Goal: Check status: Check status

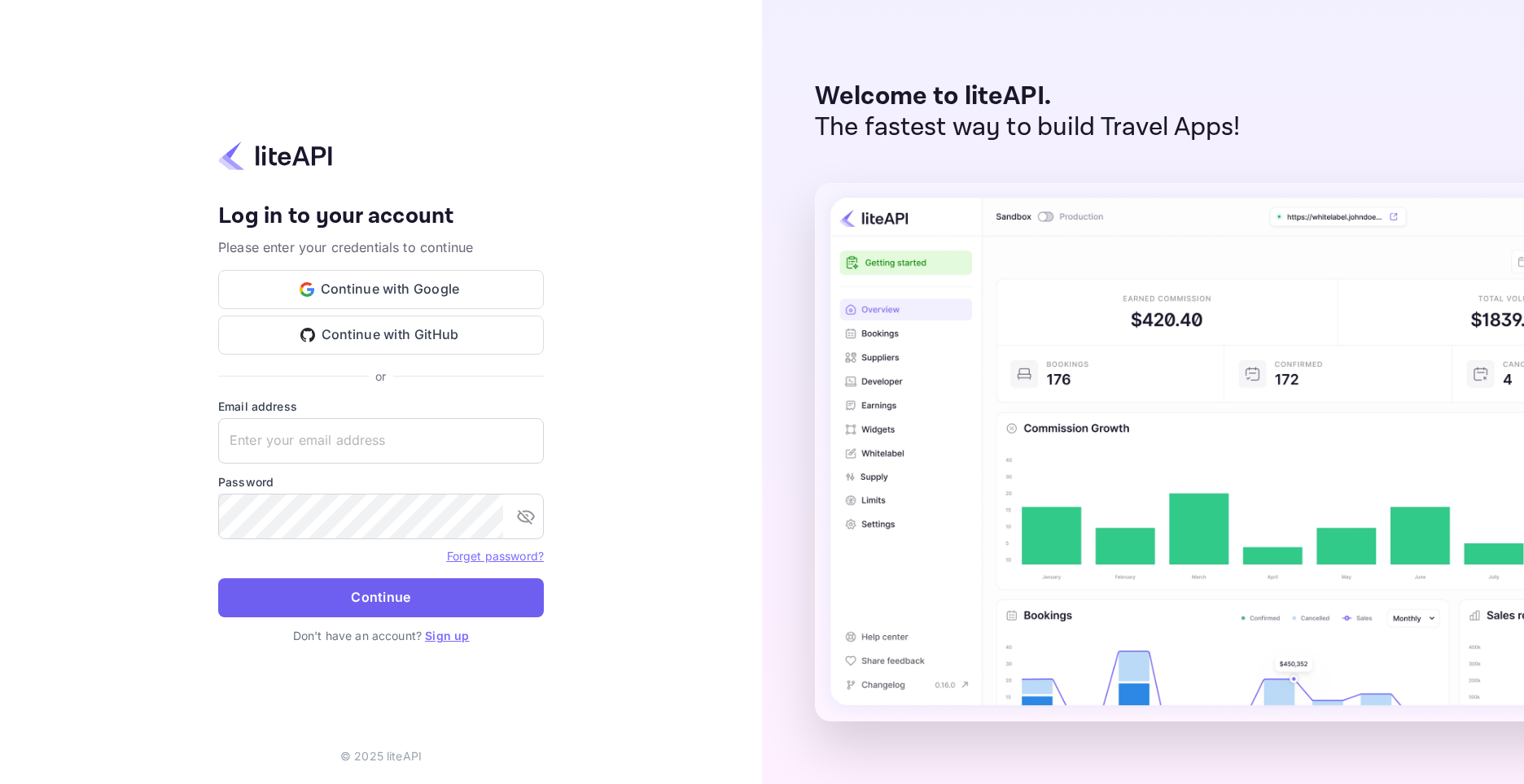
type input "[EMAIL_ADDRESS][DOMAIN_NAME]"
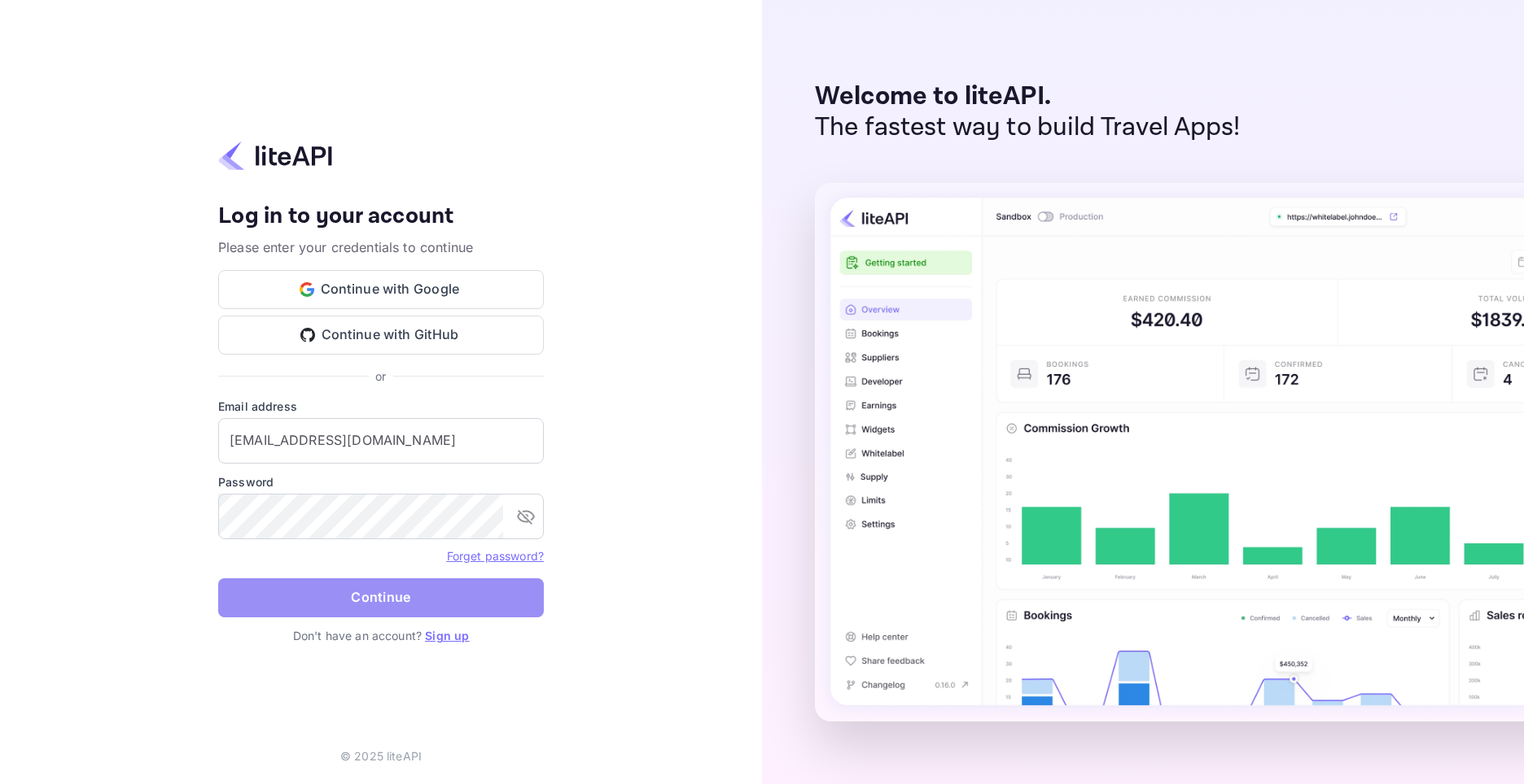
click at [406, 599] on button "Continue" at bounding box center [381, 597] width 326 height 39
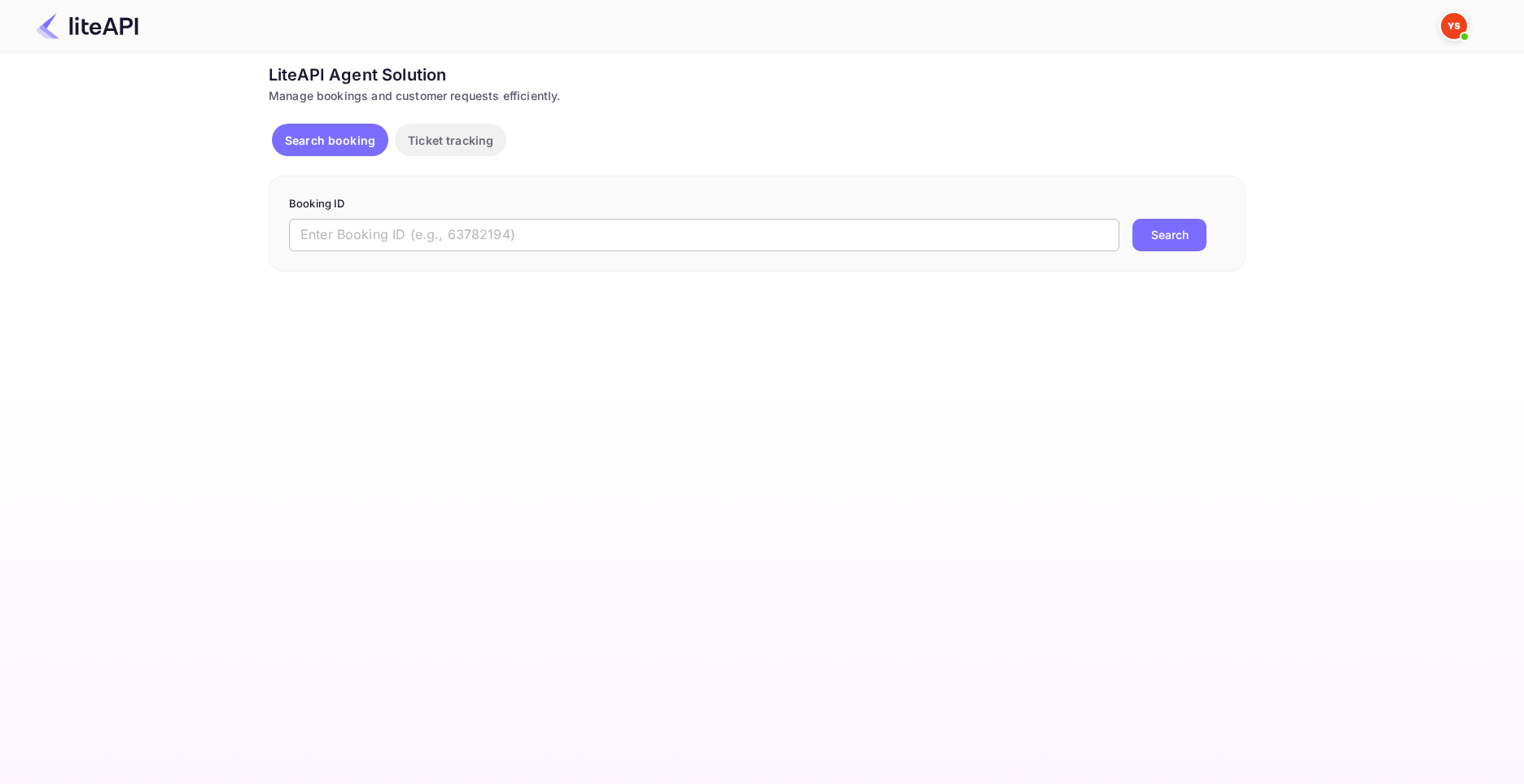
click at [437, 235] on input "text" at bounding box center [703, 235] width 830 height 33
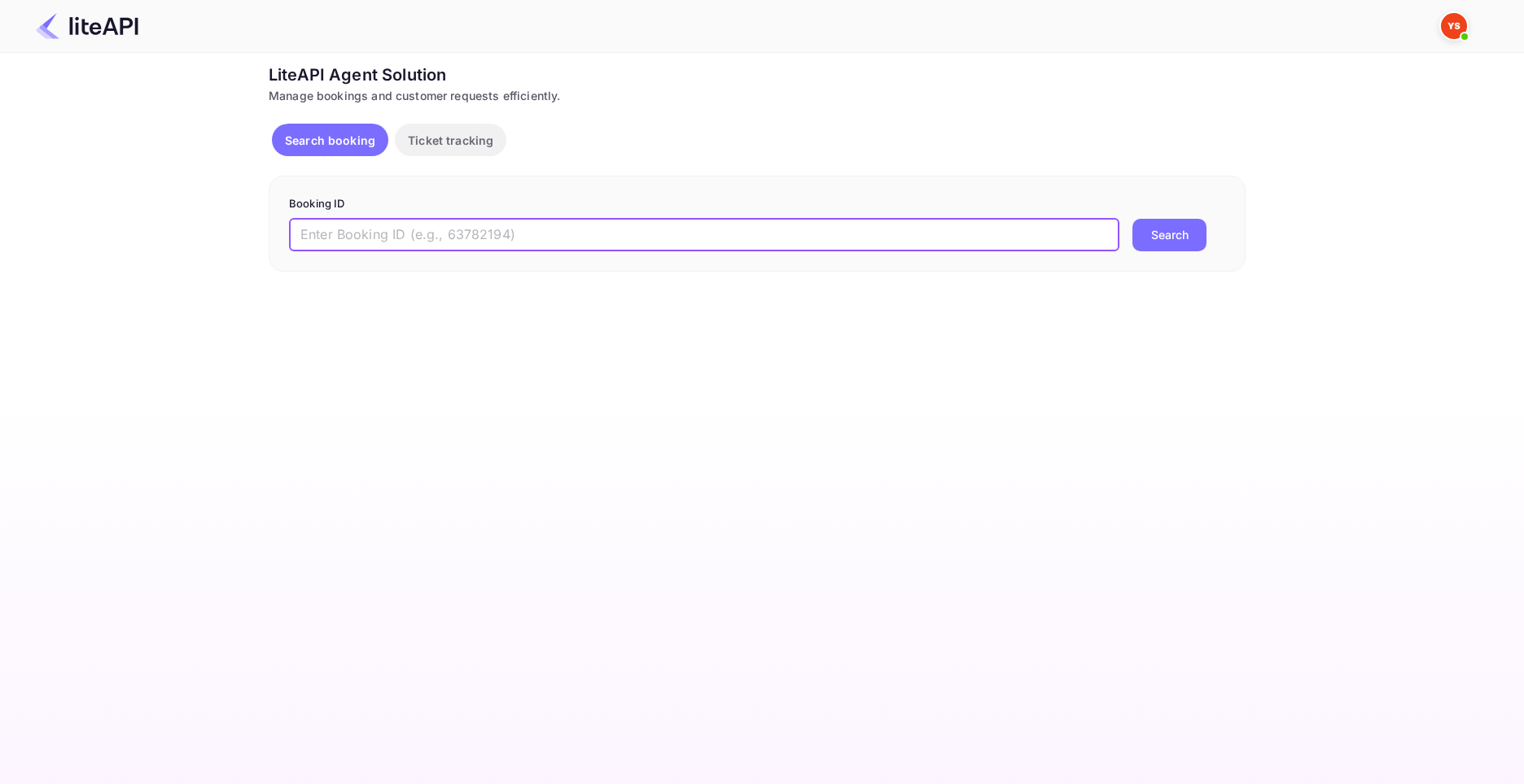
paste input "9058181"
type input "9058181"
click at [1147, 230] on button "Search" at bounding box center [1169, 235] width 74 height 33
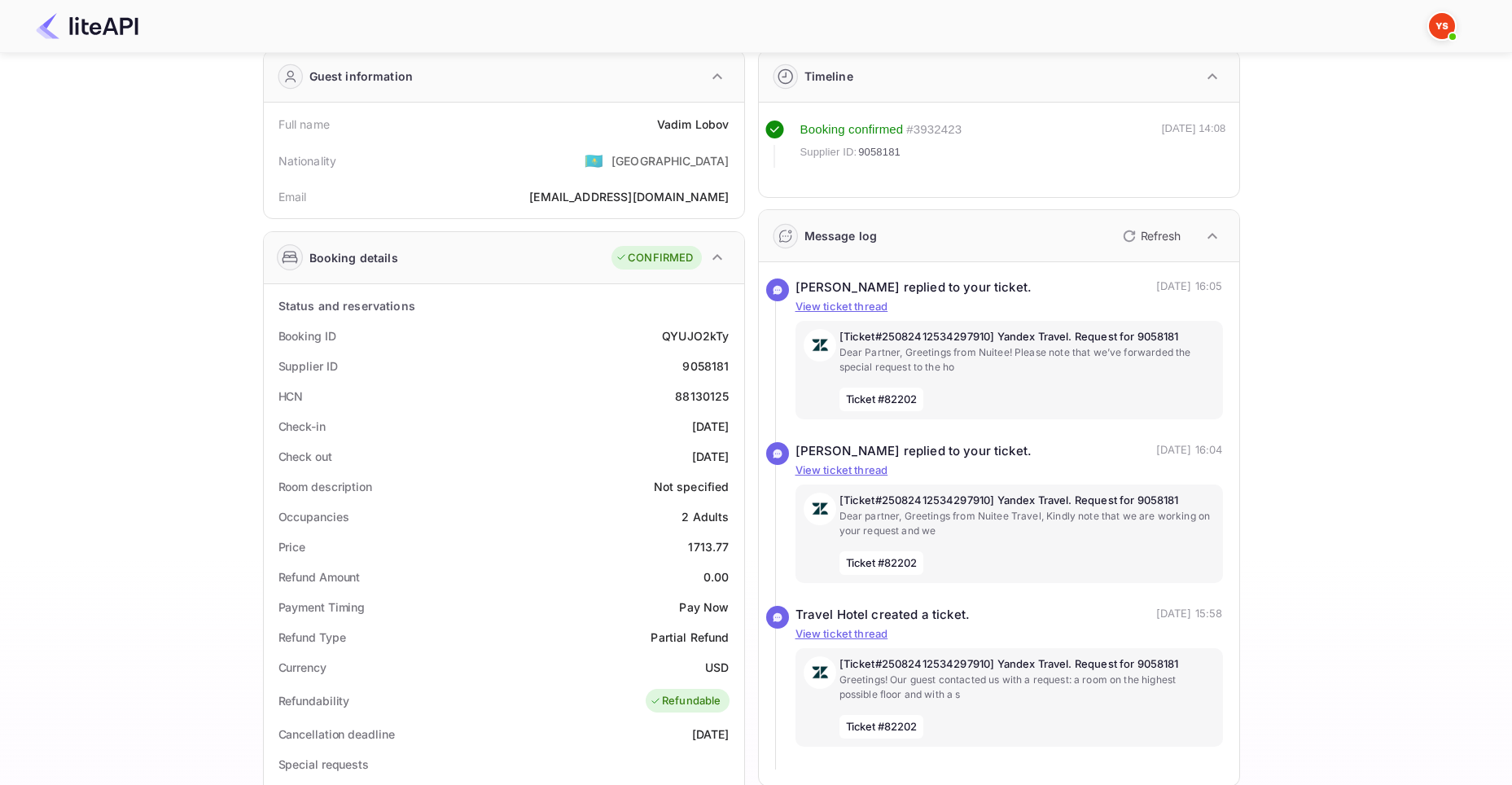
scroll to position [490, 0]
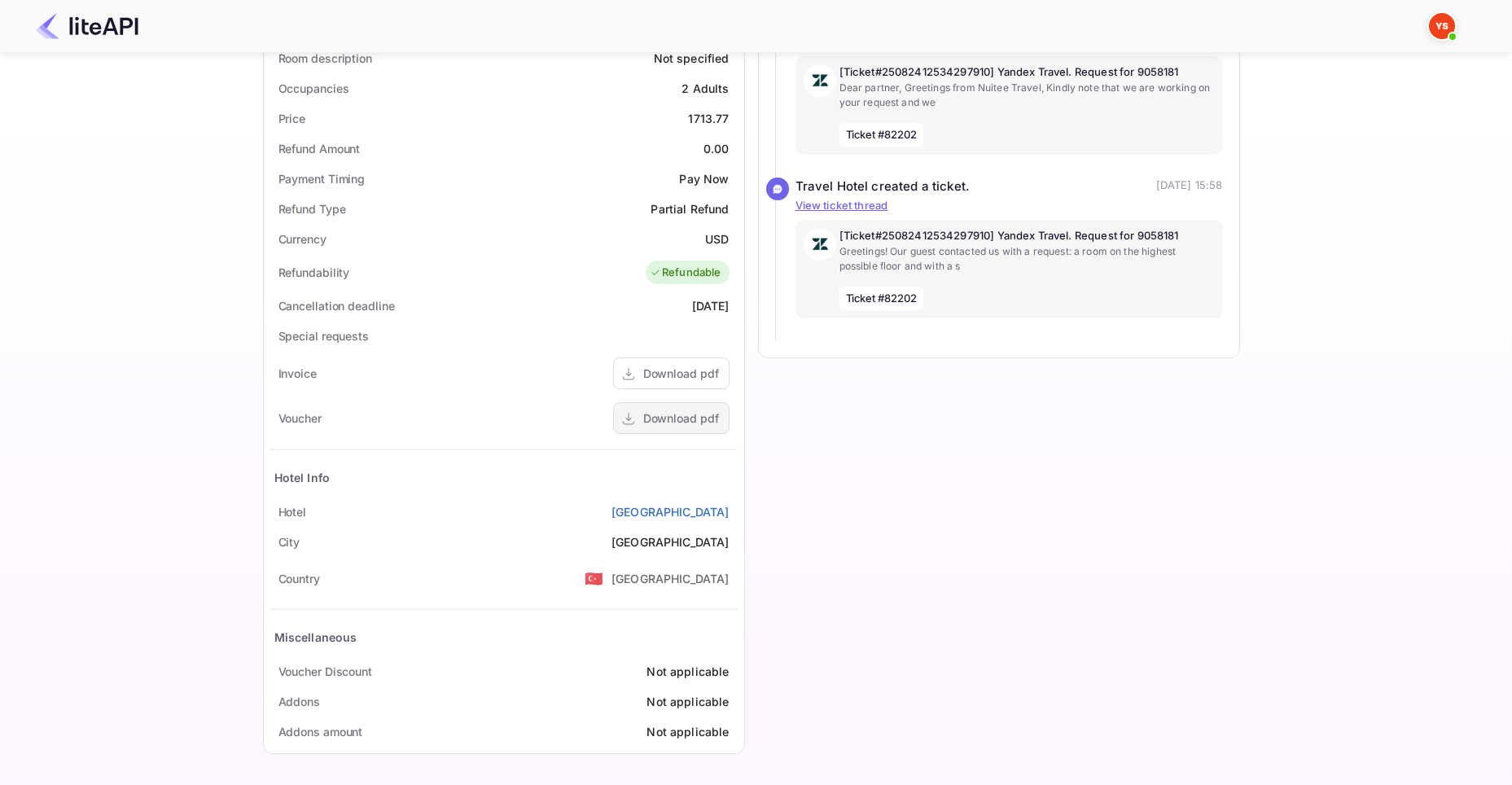
click at [686, 421] on div "Download pdf" at bounding box center [682, 418] width 76 height 17
